Goal: Information Seeking & Learning: Learn about a topic

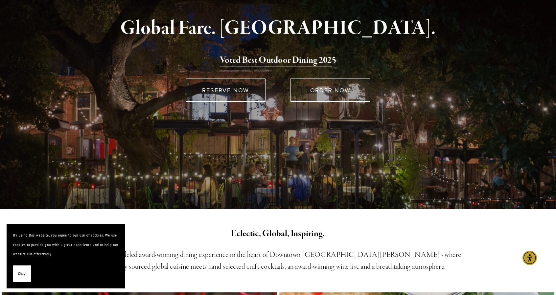
scroll to position [164, 0]
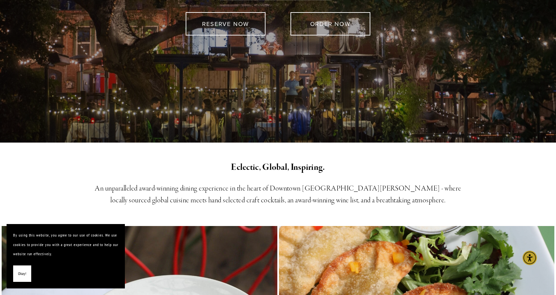
click at [23, 279] on button "Okay!" at bounding box center [22, 273] width 18 height 17
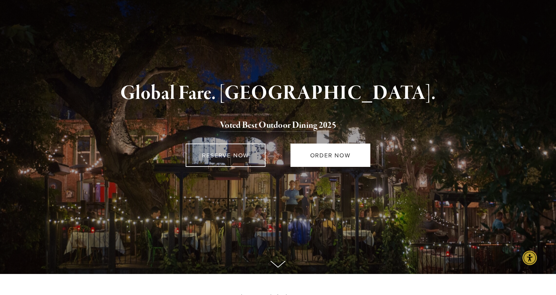
scroll to position [0, 0]
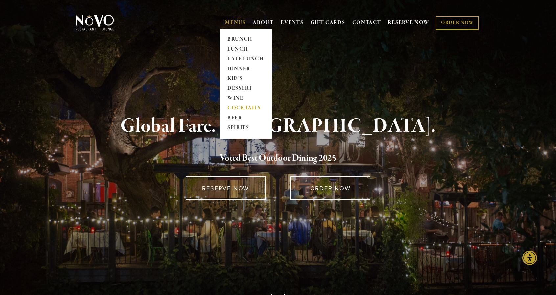
click at [240, 111] on link "COCKTAILS" at bounding box center [245, 108] width 41 height 10
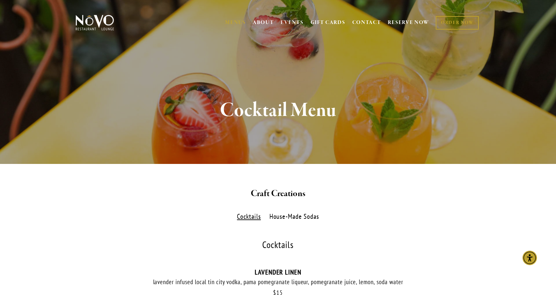
click at [451, 214] on div "Cocktails House-Made Sodas" at bounding box center [277, 217] width 407 height 10
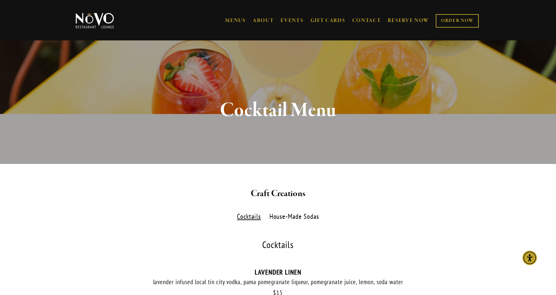
scroll to position [164, 0]
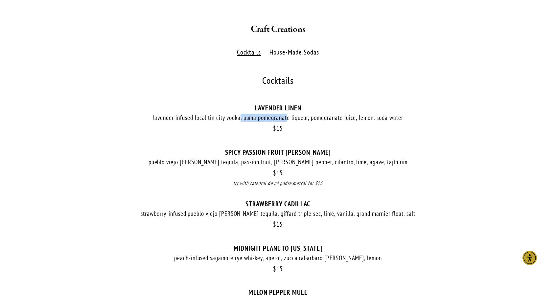
drag, startPoint x: 244, startPoint y: 117, endPoint x: 330, endPoint y: 127, distance: 86.7
click at [325, 126] on div "$ 15 LAVENDER LINEN lavender infused local tin city vodka, pama pomegranate liq…" at bounding box center [277, 126] width 407 height 44
click at [330, 127] on div "$ 15" at bounding box center [277, 129] width 407 height 8
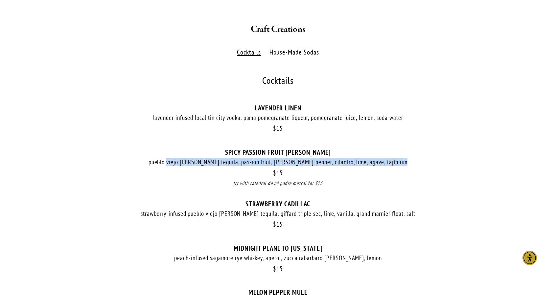
drag, startPoint x: 188, startPoint y: 164, endPoint x: 277, endPoint y: 168, distance: 89.4
click at [261, 168] on div "$ 15 SPICY PASSION FRUIT [PERSON_NAME] pueblo viejo [PERSON_NAME] tequila, pass…" at bounding box center [277, 174] width 407 height 52
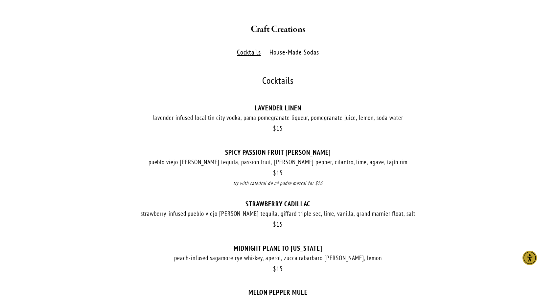
click at [277, 168] on div "$ 15 SPICY PASSION FRUIT [PERSON_NAME] pueblo viejo [PERSON_NAME] tequila, pass…" at bounding box center [277, 174] width 407 height 52
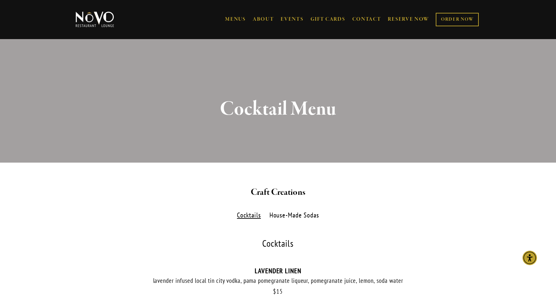
scroll to position [0, 0]
